Goal: Check status

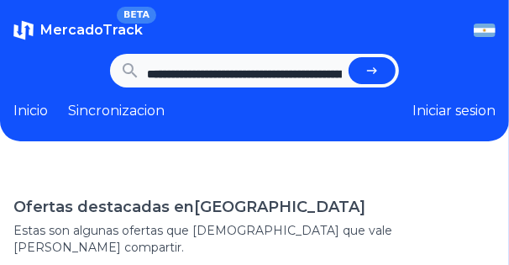
click at [366, 84] on button "submit" at bounding box center [372, 70] width 47 height 27
type input "**********"
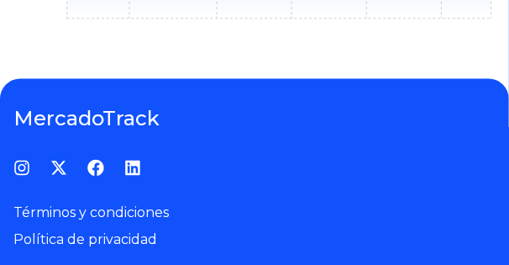
scroll to position [945, 0]
